Goal: Information Seeking & Learning: Learn about a topic

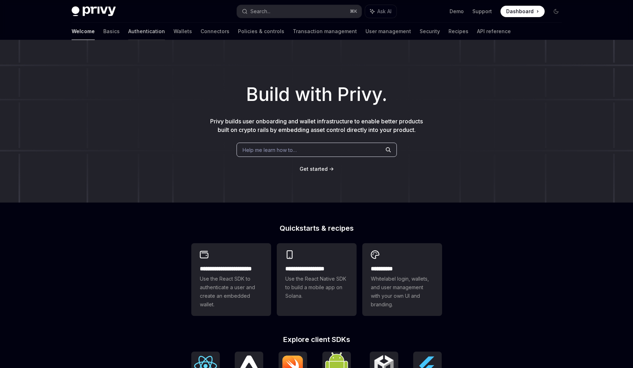
click at [128, 30] on link "Authentication" at bounding box center [146, 31] width 37 height 17
type textarea "*"
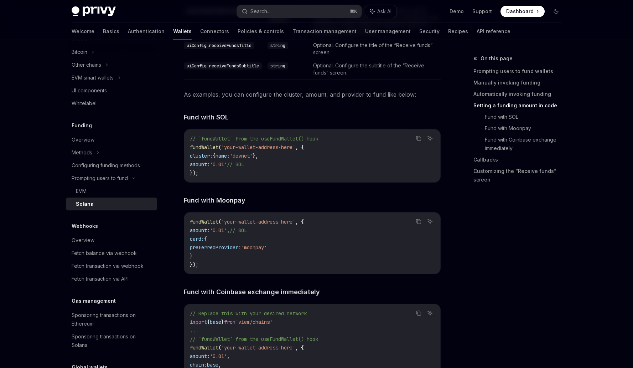
scroll to position [745, 0]
